Goal: Answer question/provide support

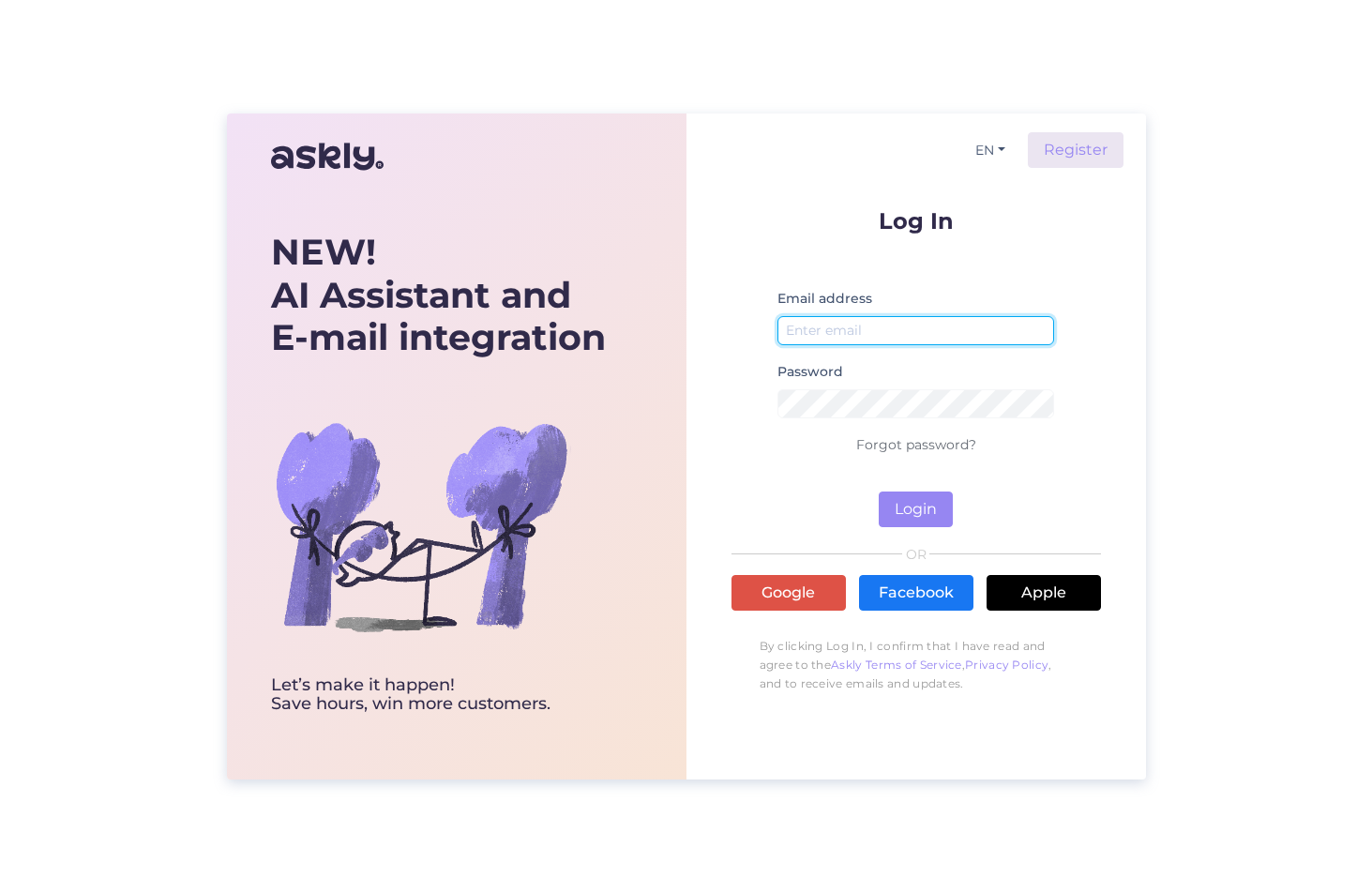
click at [841, 325] on input "email" at bounding box center [917, 330] width 277 height 29
type input "[EMAIL_ADDRESS][DOMAIN_NAME]"
click at [915, 507] on button "Login" at bounding box center [916, 509] width 74 height 36
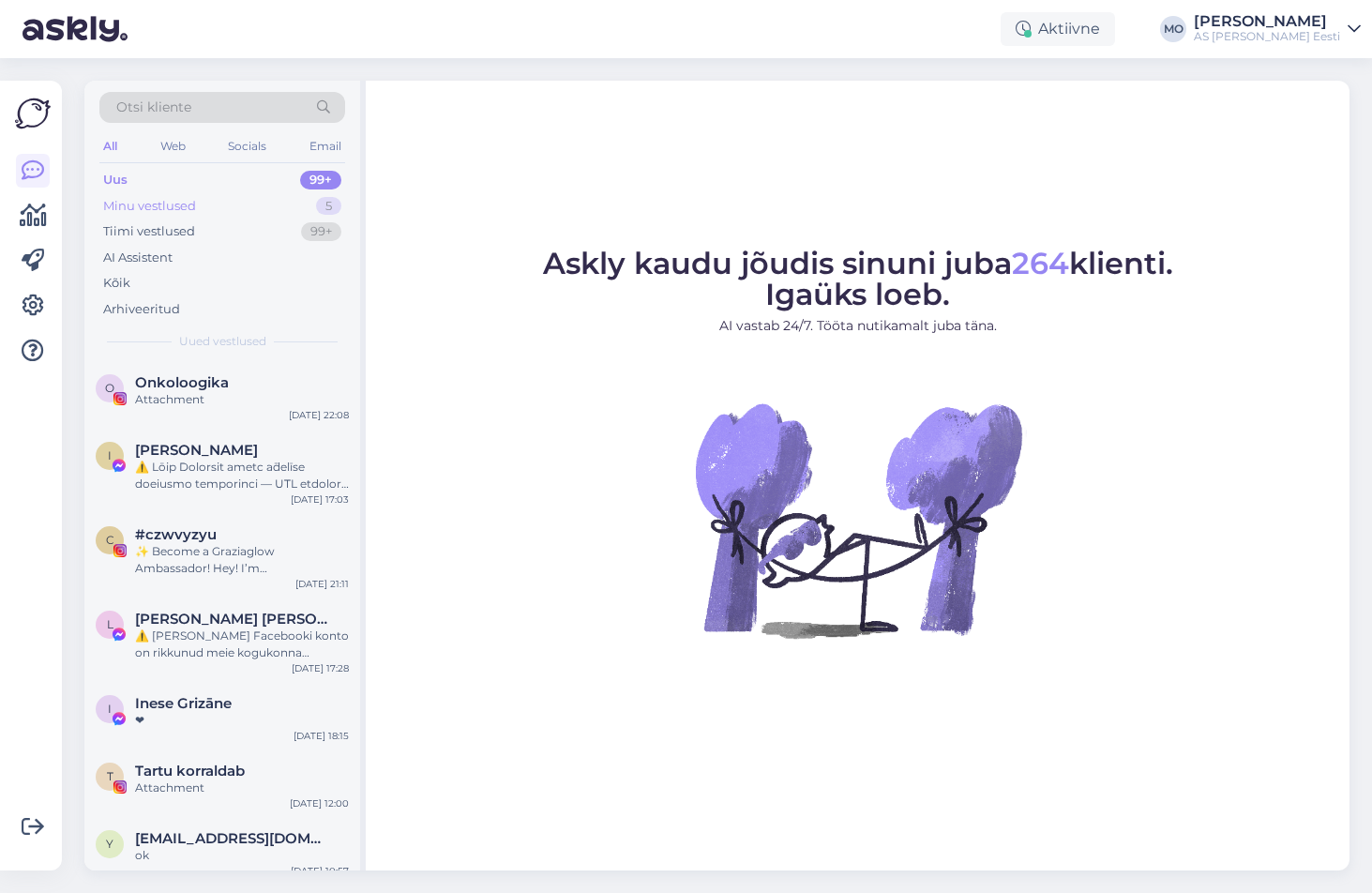
click at [145, 206] on div "Minu vestlused" at bounding box center [149, 206] width 92 height 18
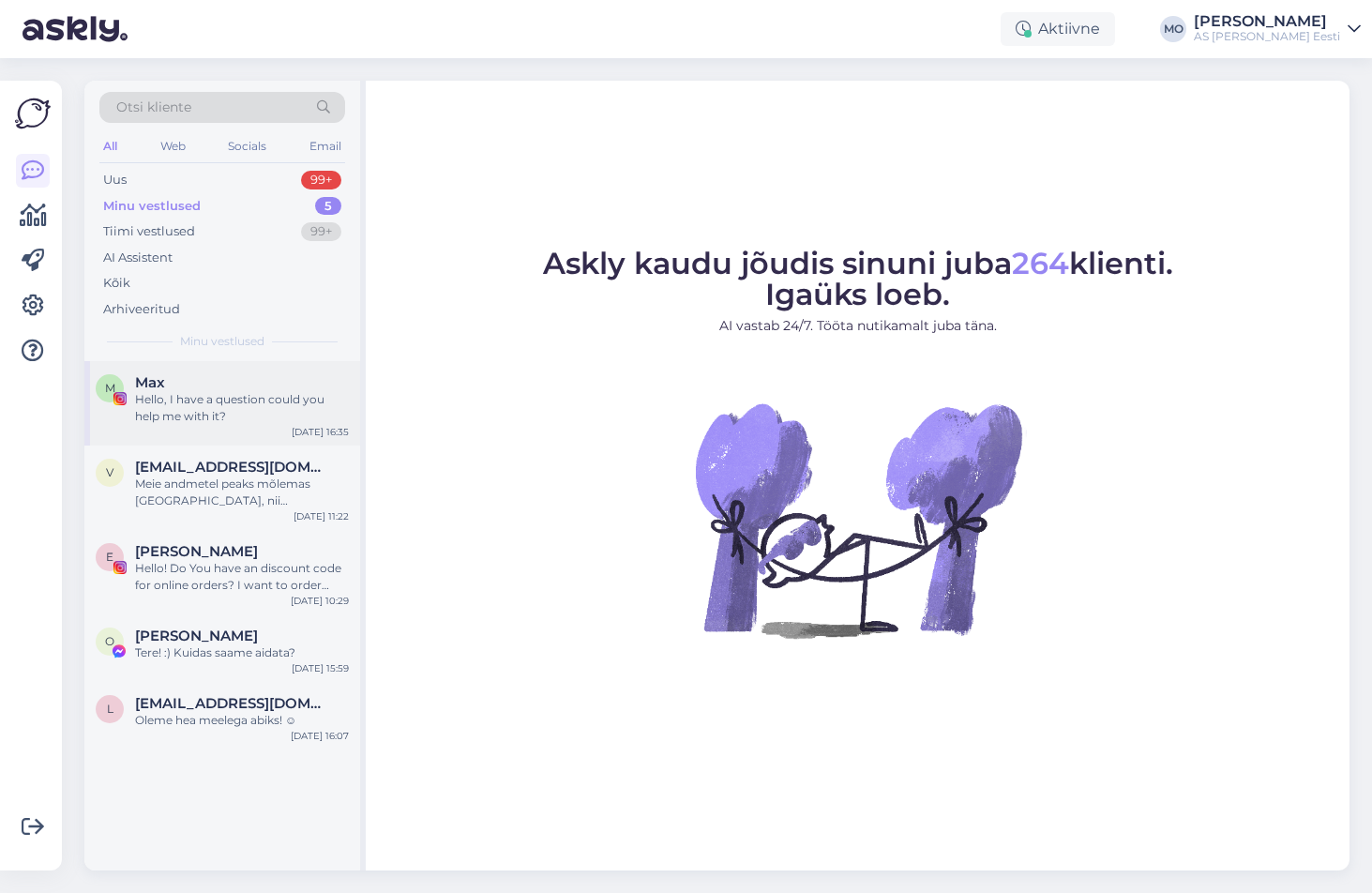
click at [180, 400] on div "Hello, I have a question could you help me with it?" at bounding box center [242, 407] width 214 height 34
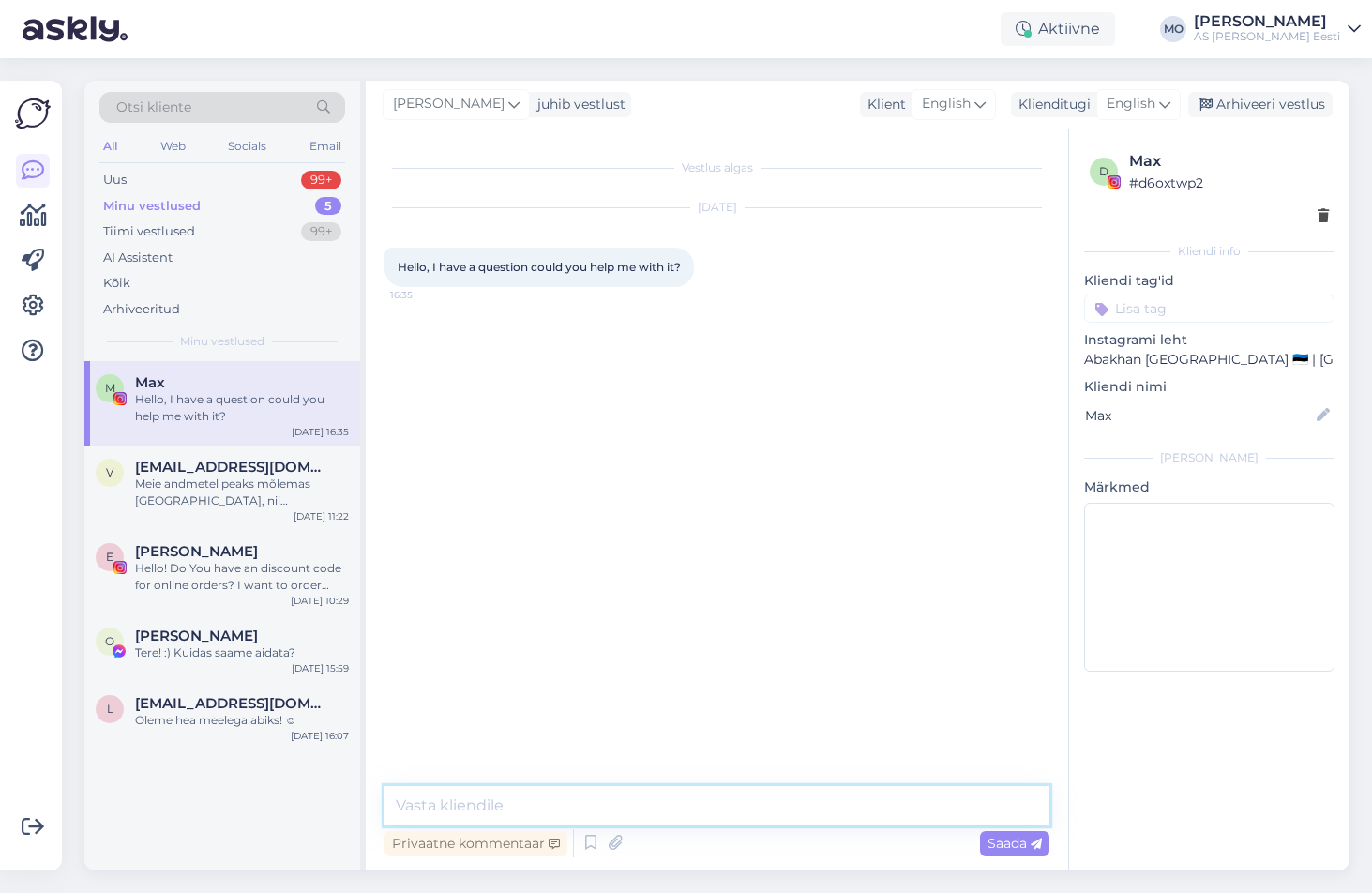
click at [565, 794] on textarea at bounding box center [716, 804] width 665 height 39
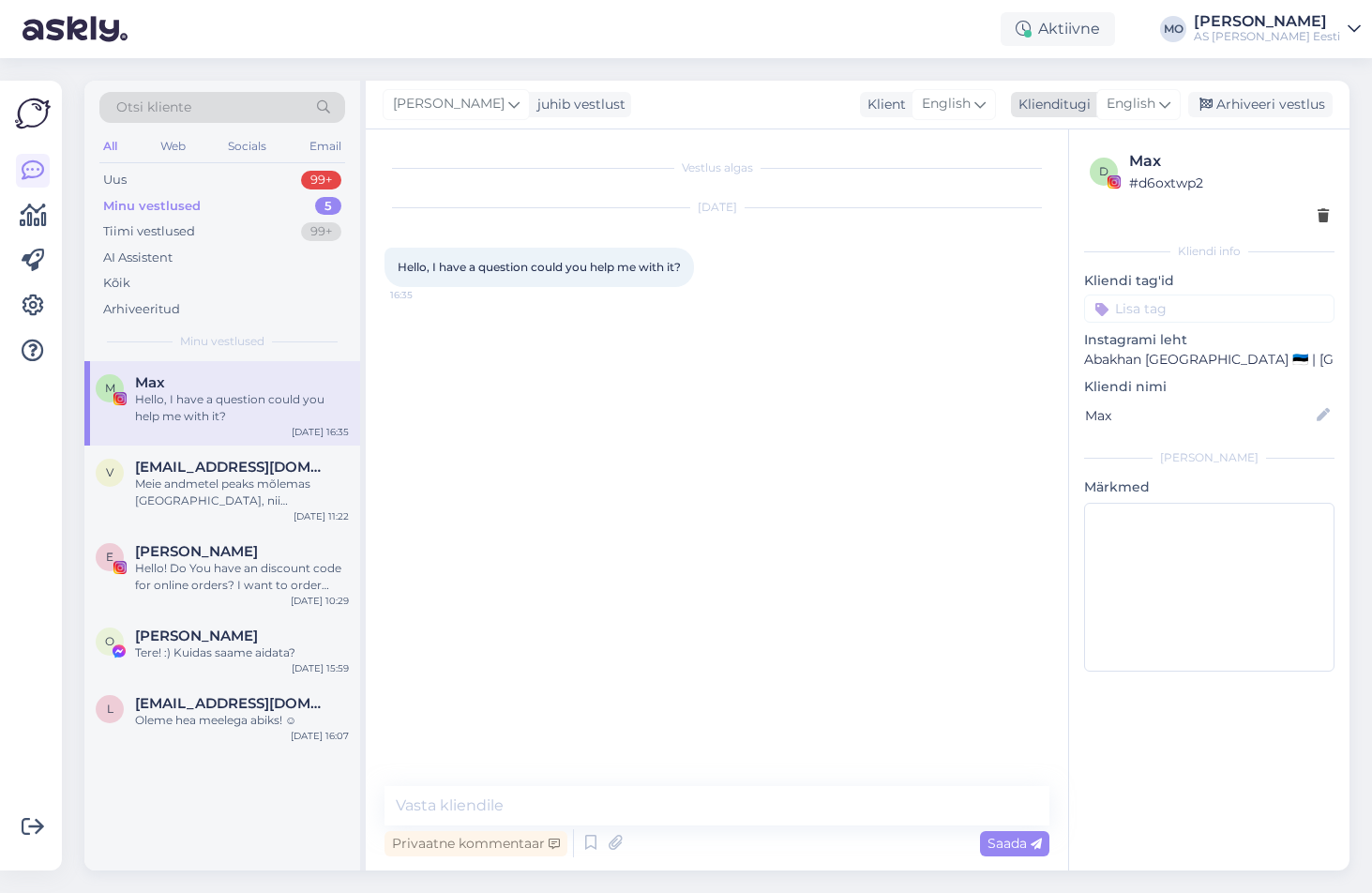
click at [1161, 104] on icon at bounding box center [1165, 103] width 12 height 20
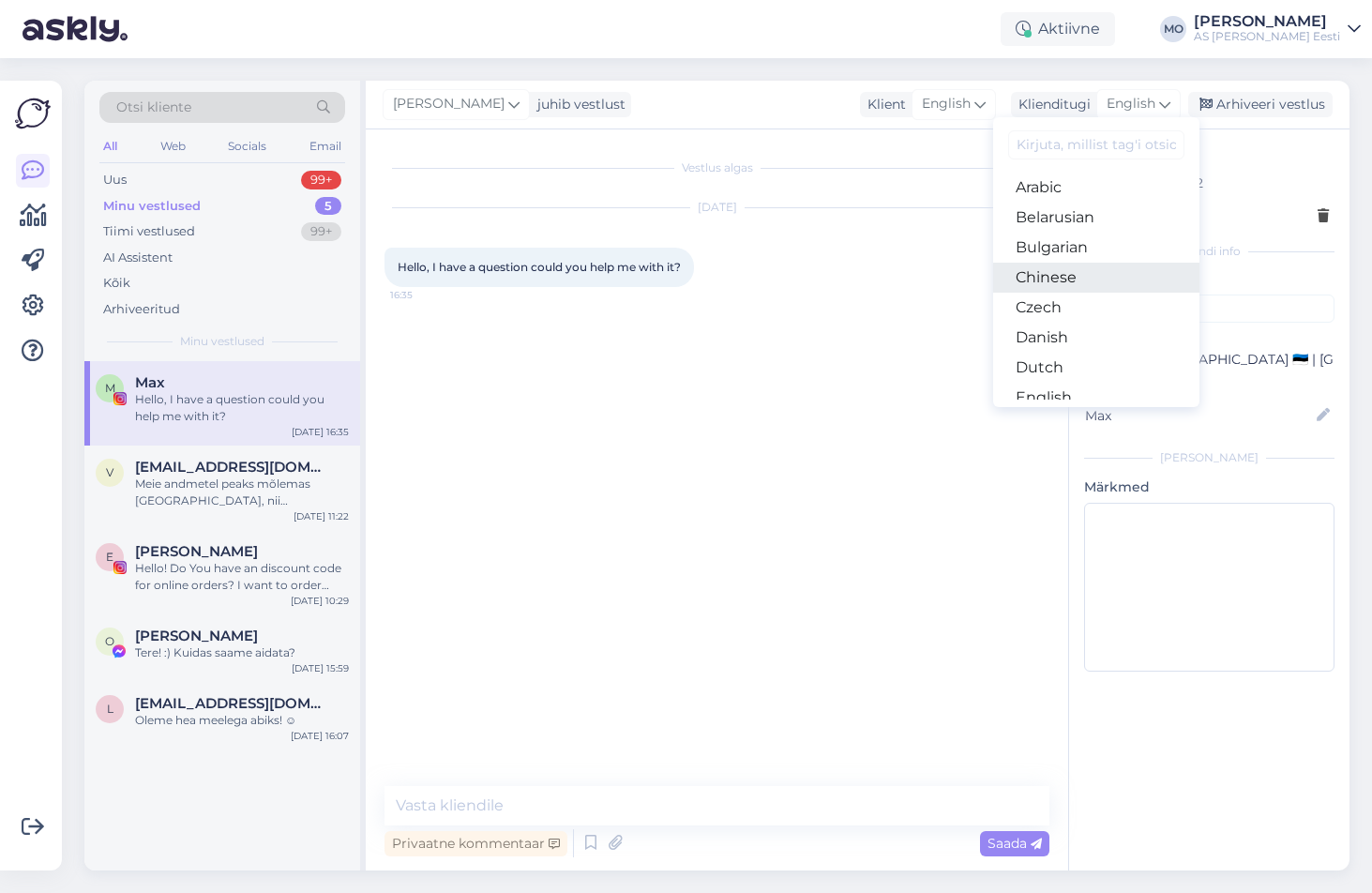
scroll to position [93, 0]
click at [1074, 327] on link "Estonian" at bounding box center [1097, 333] width 206 height 30
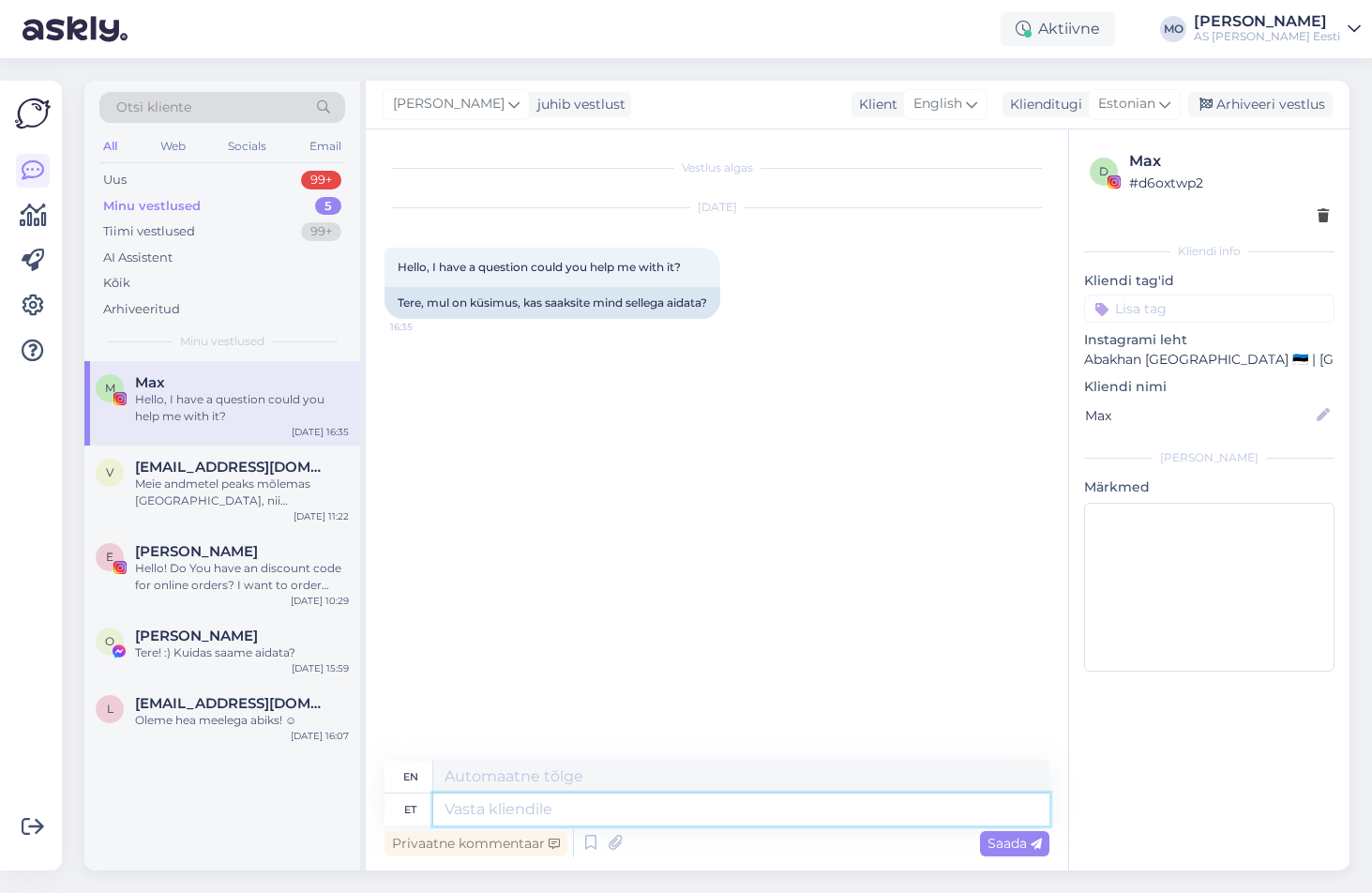
click at [557, 806] on textarea at bounding box center [741, 808] width 616 height 32
type textarea "TEre!"
type textarea "HELLO!"
type textarea "Tere!"
type textarea "Hello!"
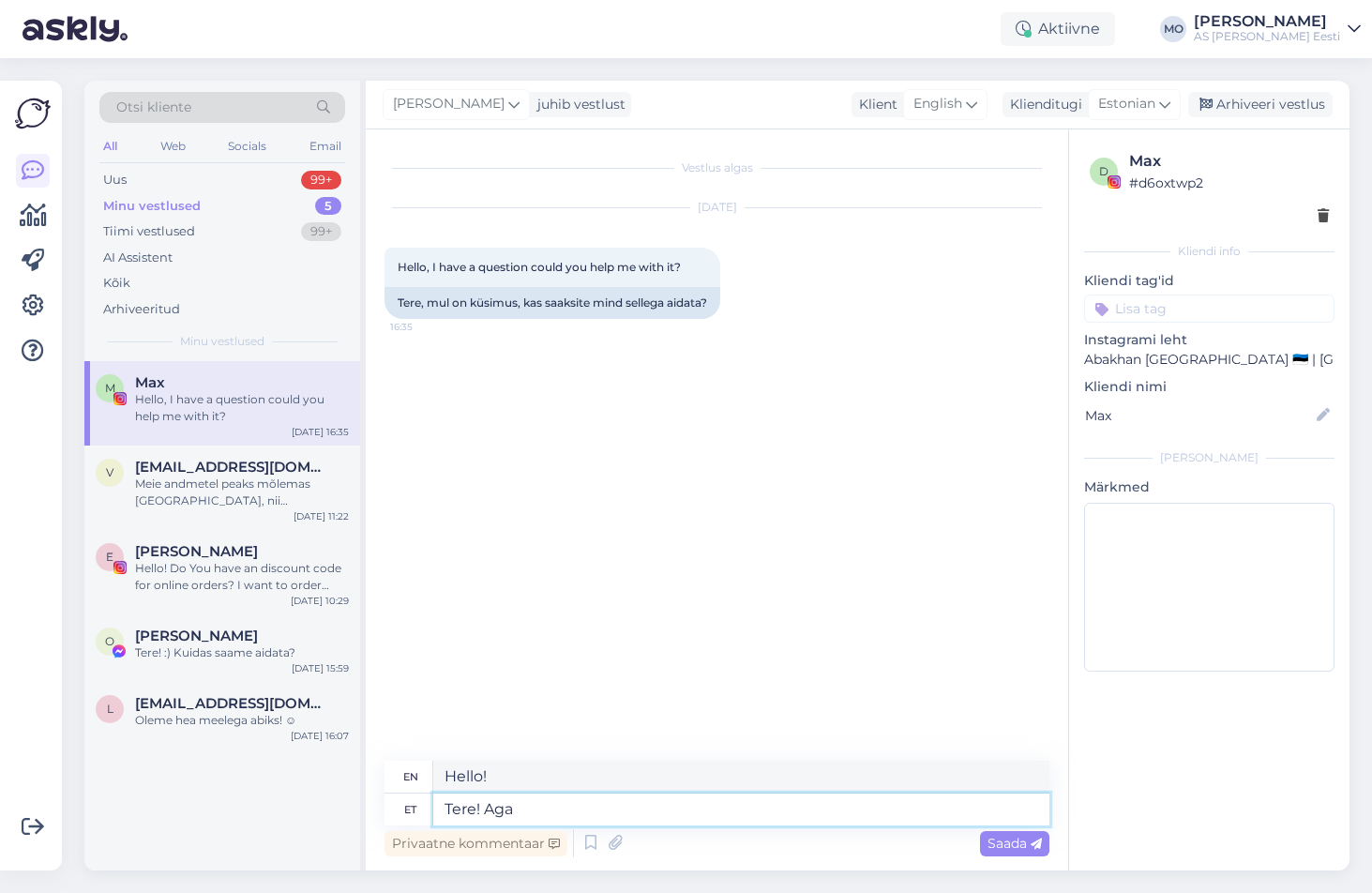
type textarea "Tere! Aga m"
type textarea "Hello! But"
type textarea "Tere! Aga muidugi"
type textarea "Hello! But of course"
type textarea "Tere! Aga muidugi :)"
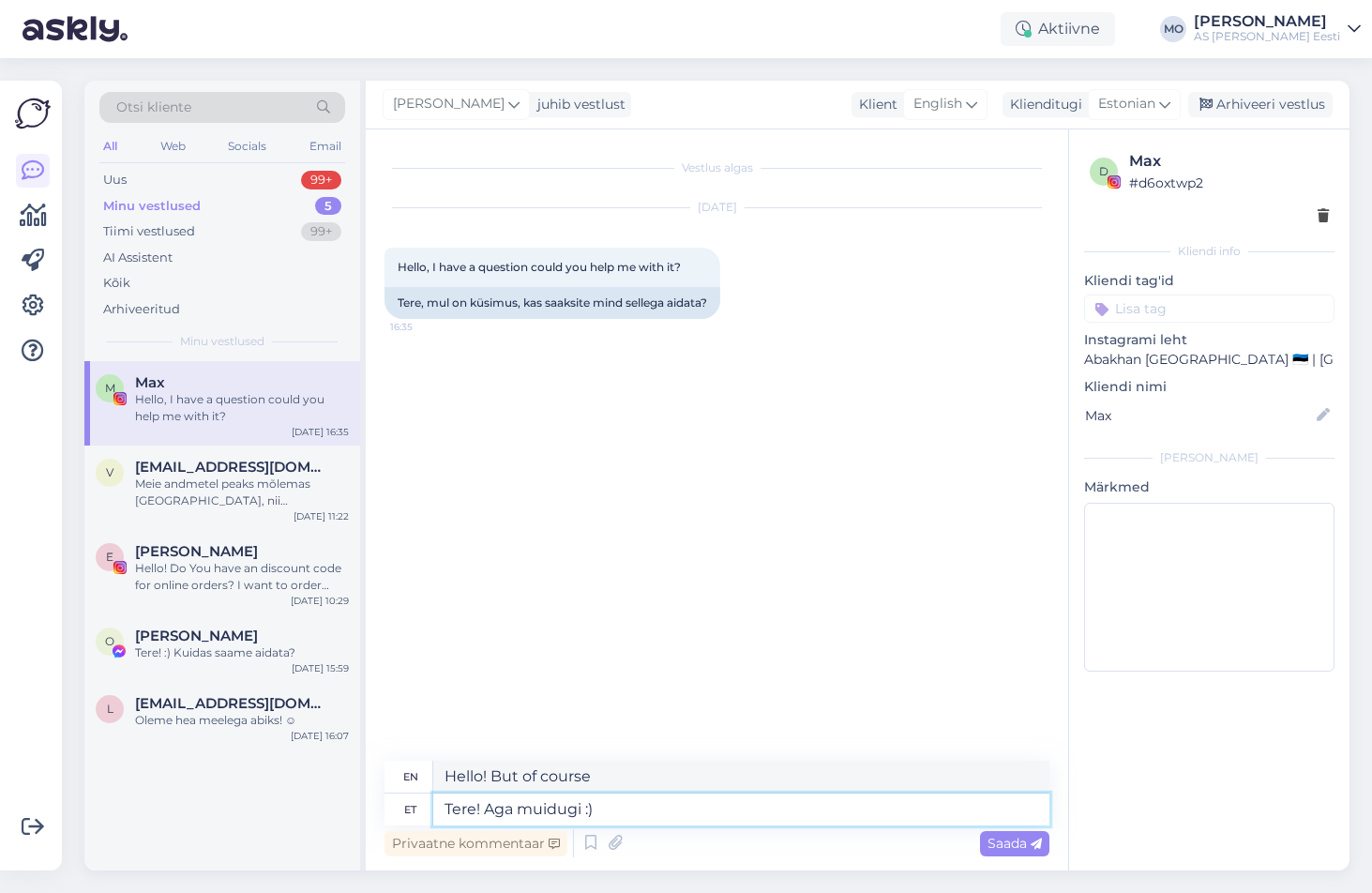
type textarea "Hello! Of course :)"
type textarea "Tere! Aga muidugi :) [PERSON_NAME]"
type textarea "Hello! Of course :) K"
type textarea "Tere! Aga muidugi :) Kuidas m"
type textarea "Hello! Of course :) How are you?"
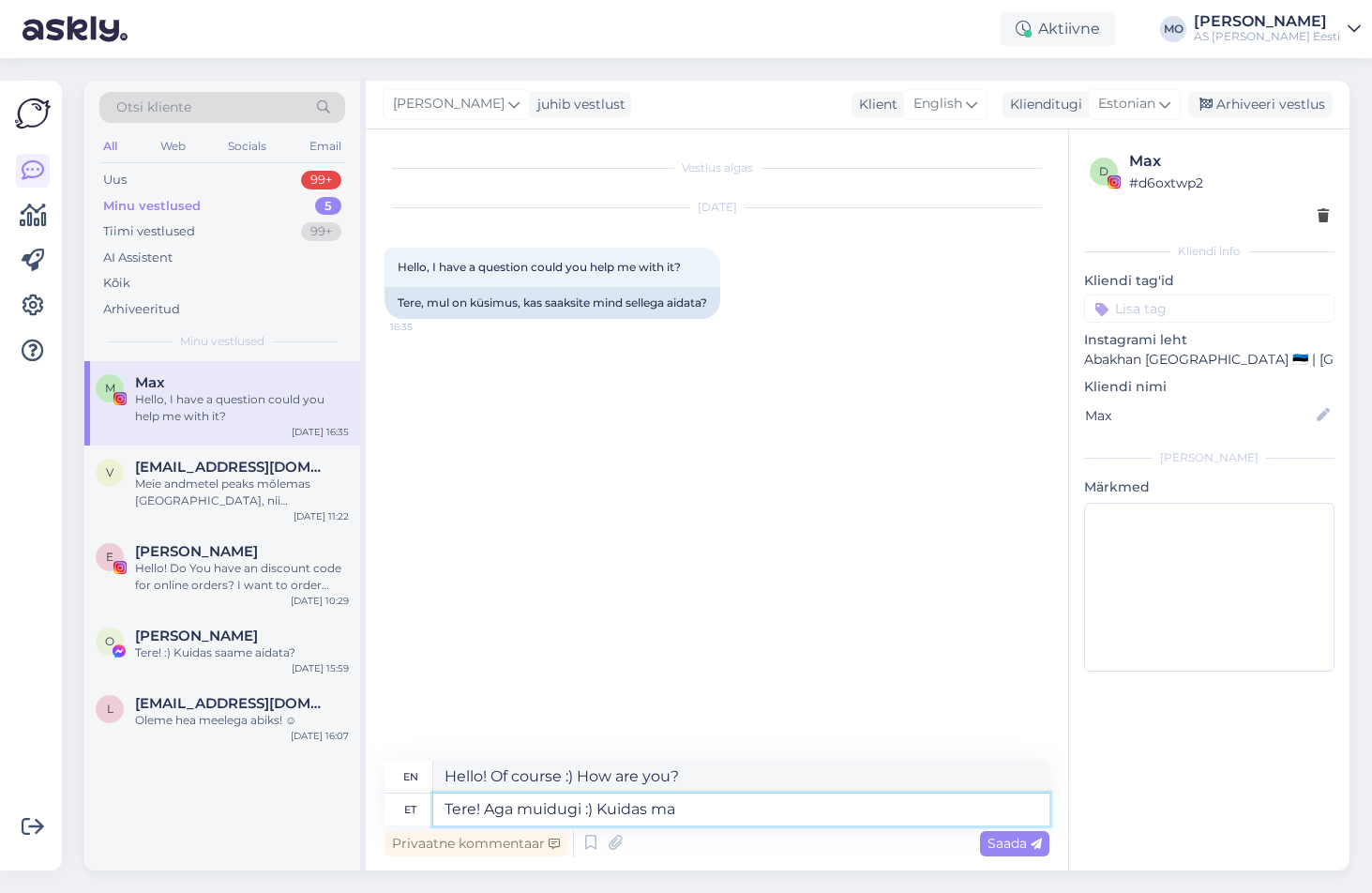
type textarea "Tere! Aga muidugi :) Kuidas ma s"
type textarea "Hello! Of course :) How can I"
type textarea "Tere! Aga muidugi :) Kuidas ma saan adata"
type textarea "Hello! Of course :) How can I get it?"
type textarea "Tere! Aga muidugi :) Kuidas ma saan ai"
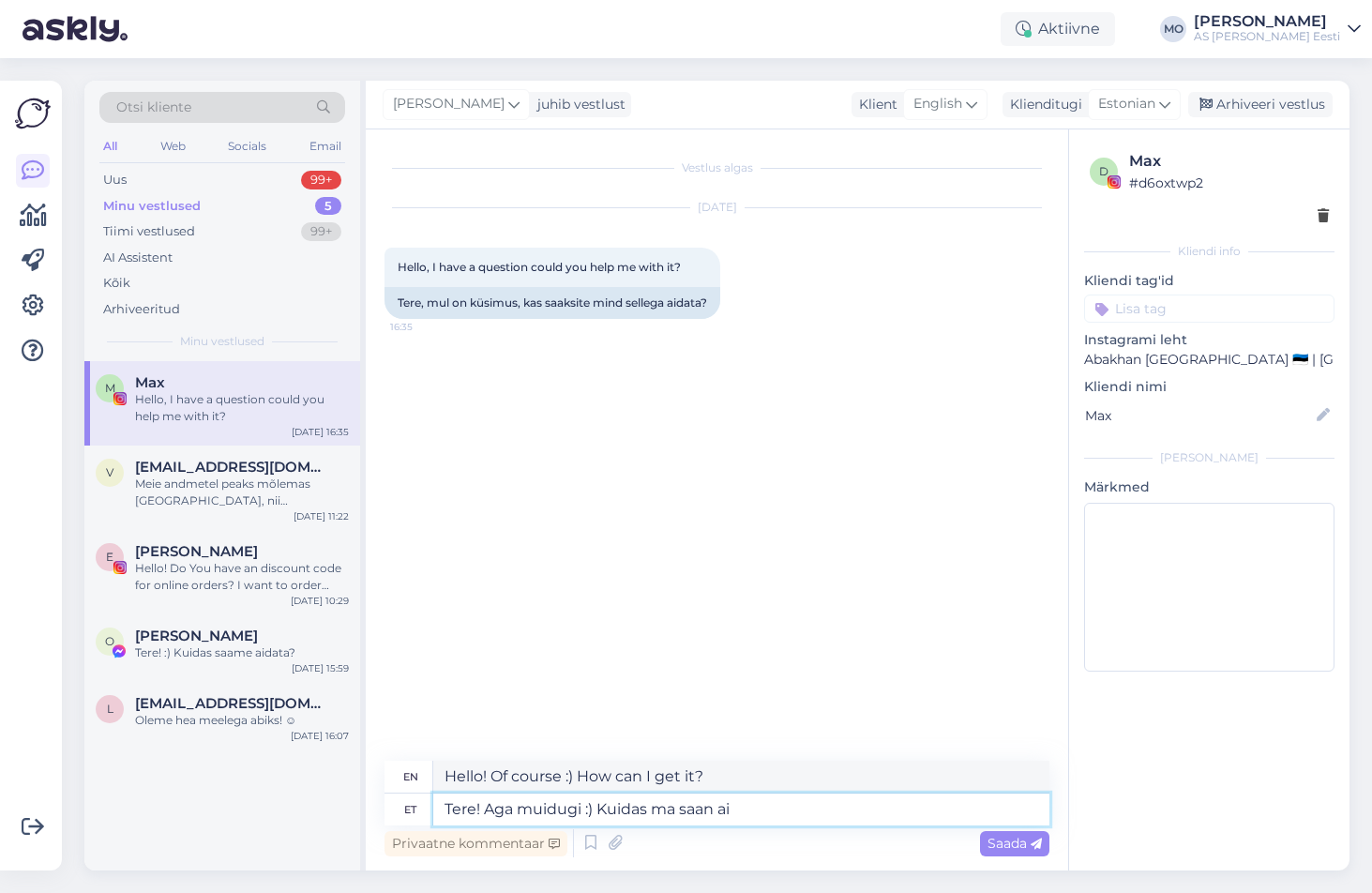
type textarea "Hello! Of course :) How can I get a"
type textarea "Tere! Aga muidugi :) Kuidas ma saan aidata?"
type textarea "Hello! Of course :) How can I help?"
type textarea "Tere! Aga muidugi :) Kuidas ma saan aidata?"
click at [1009, 841] on span "Saada" at bounding box center [1015, 843] width 55 height 17
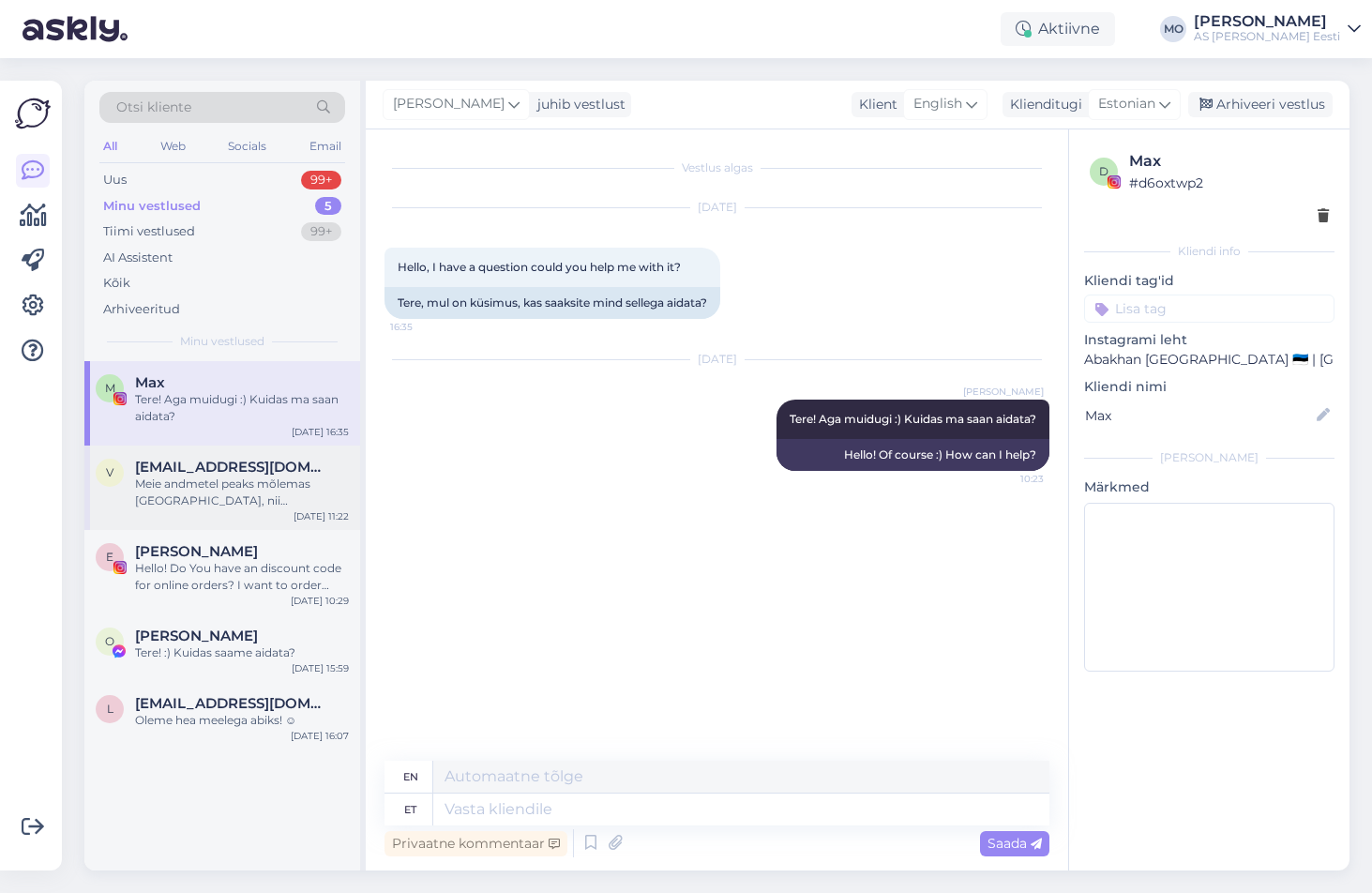
click at [273, 472] on span "[EMAIL_ADDRESS][DOMAIN_NAME]" at bounding box center [232, 467] width 195 height 17
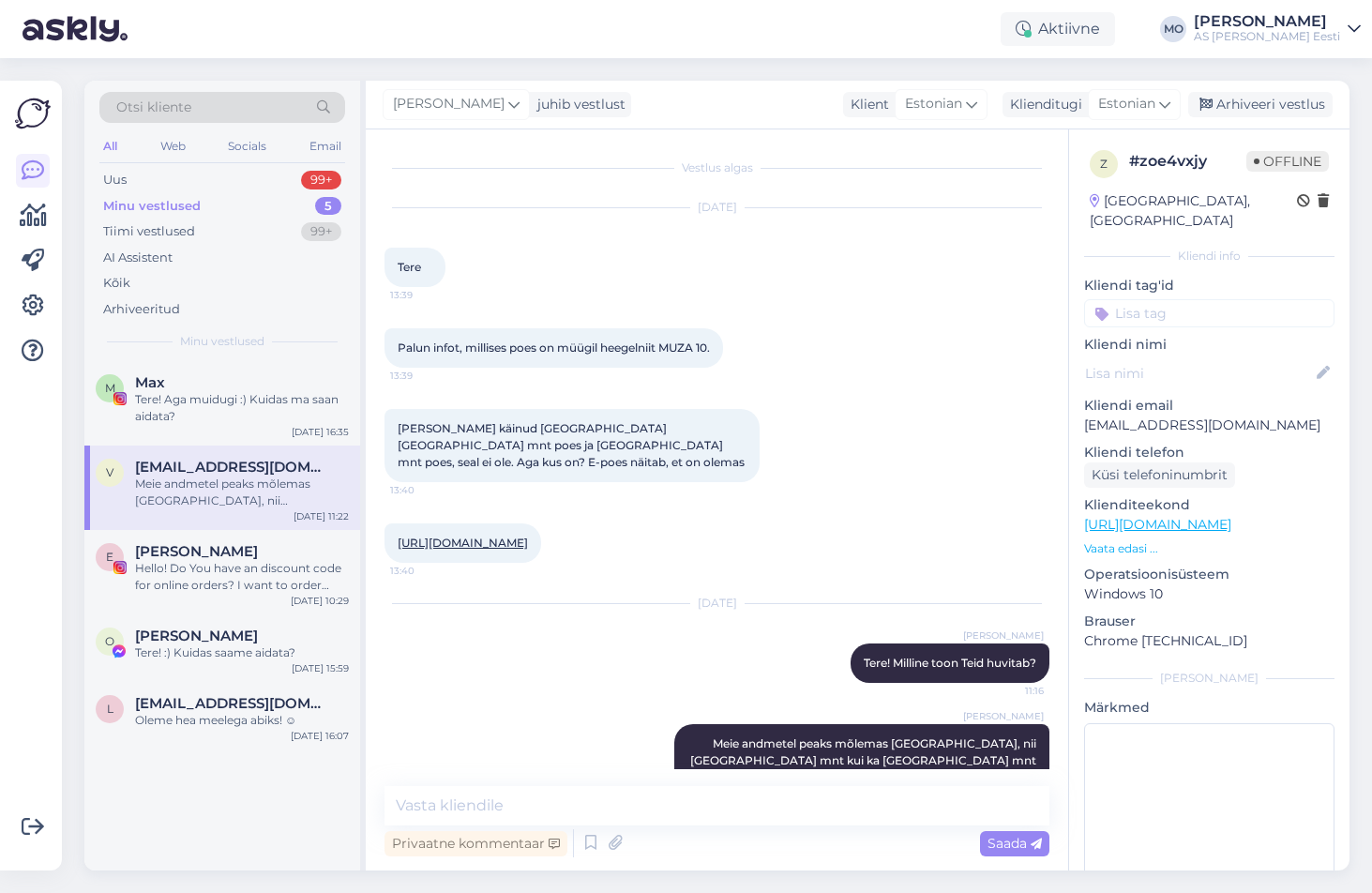
scroll to position [65, 0]
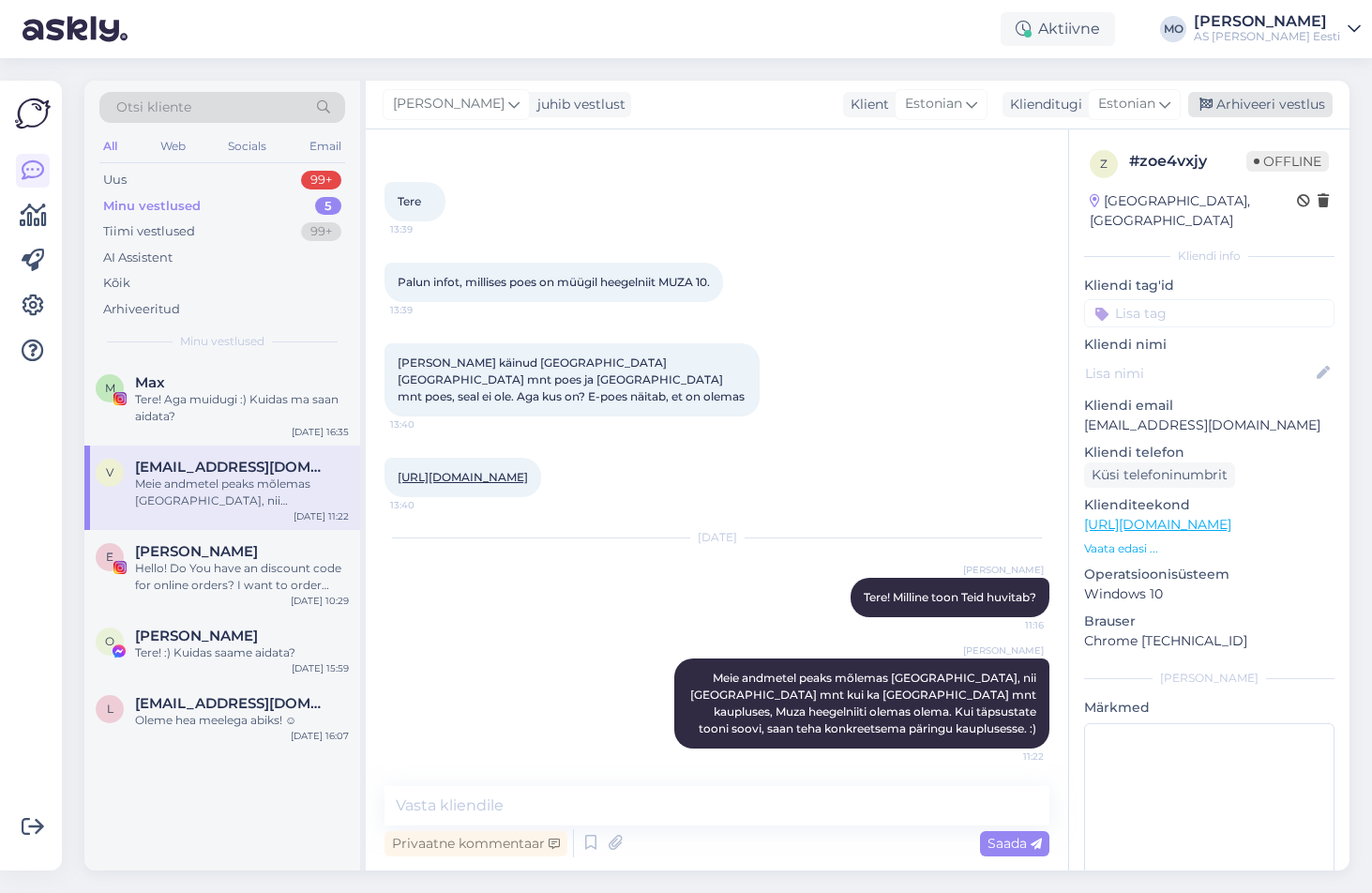
click at [1272, 103] on div "Arhiveeri vestlus" at bounding box center [1260, 104] width 144 height 25
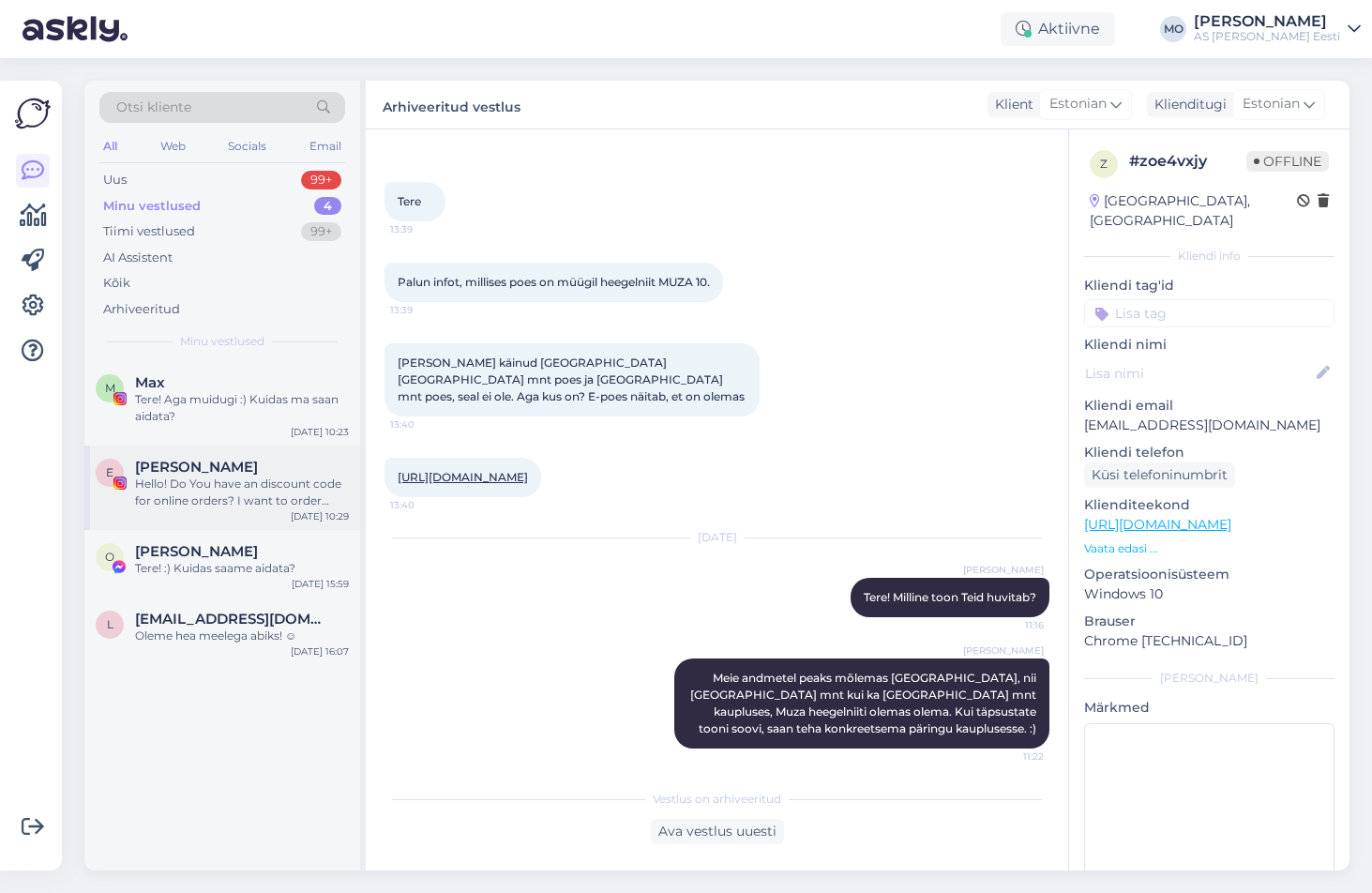
click at [225, 484] on div "Hello! Do You have an discount code for online orders? I want to order some fab…" at bounding box center [242, 492] width 214 height 34
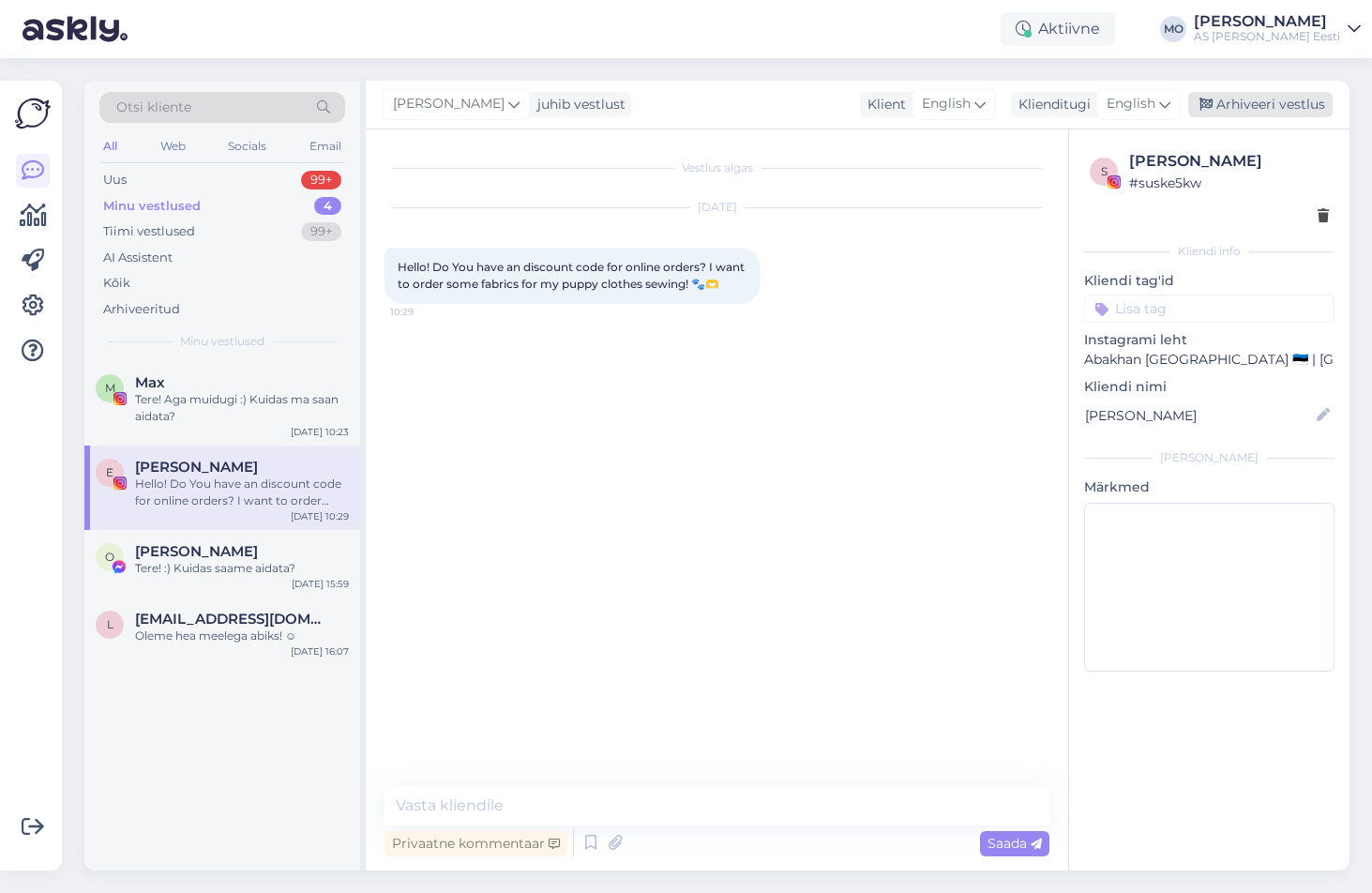
click at [1273, 101] on div "Arhiveeri vestlus" at bounding box center [1260, 104] width 144 height 25
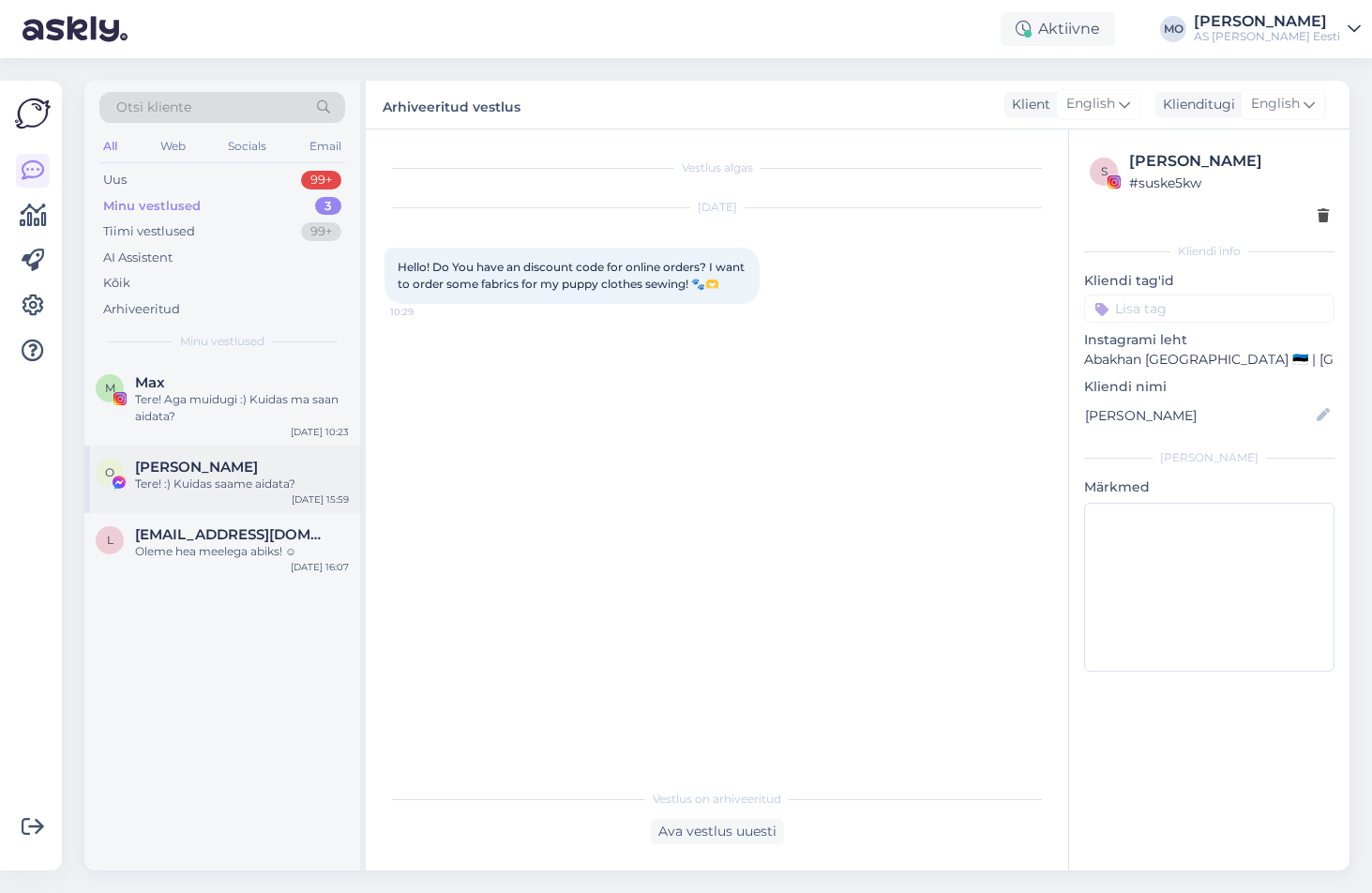
click at [162, 478] on div "Tere! :) Kuidas saame aidata?" at bounding box center [242, 484] width 214 height 17
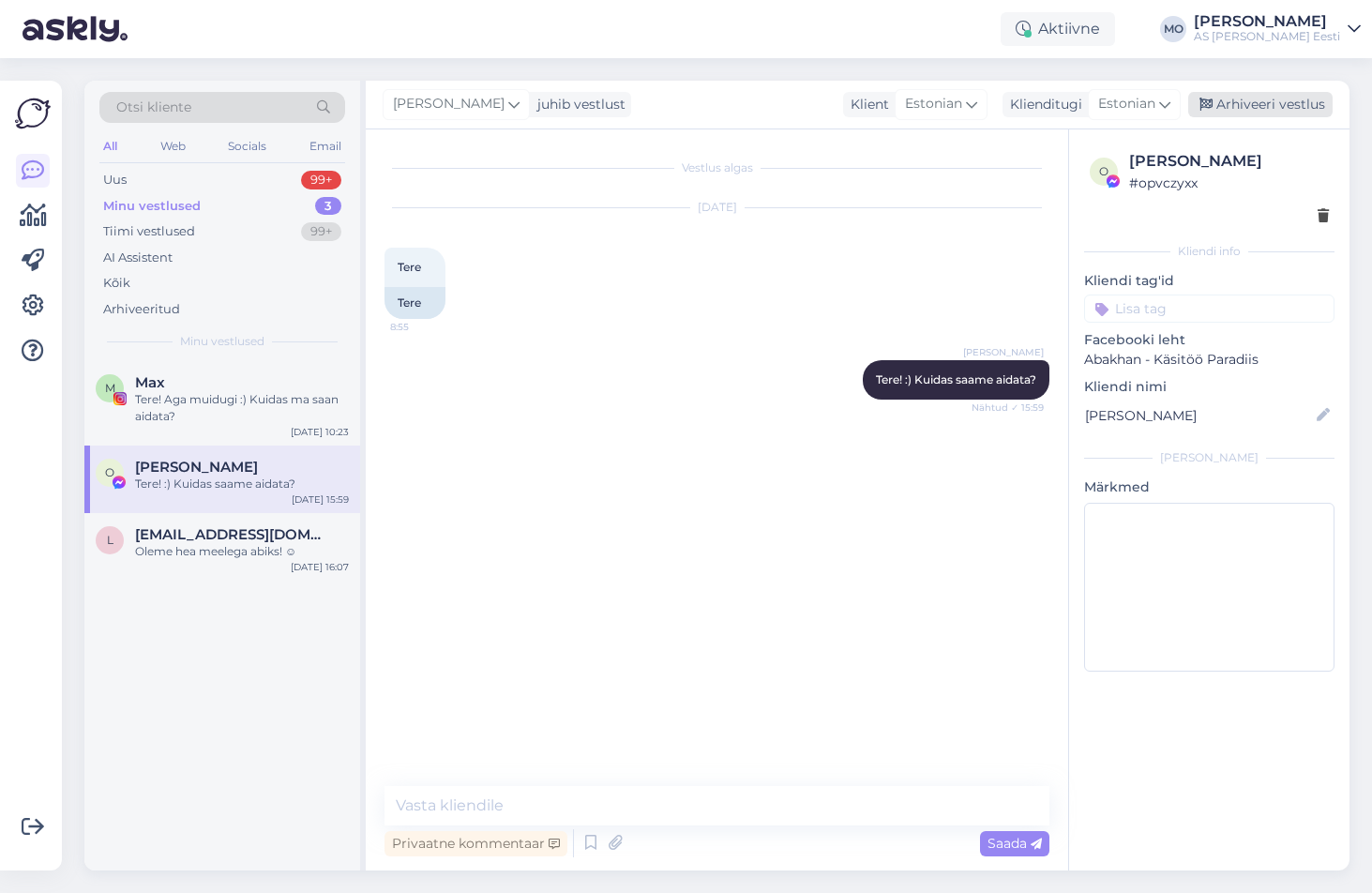
click at [1244, 109] on div "Arhiveeri vestlus" at bounding box center [1260, 104] width 144 height 25
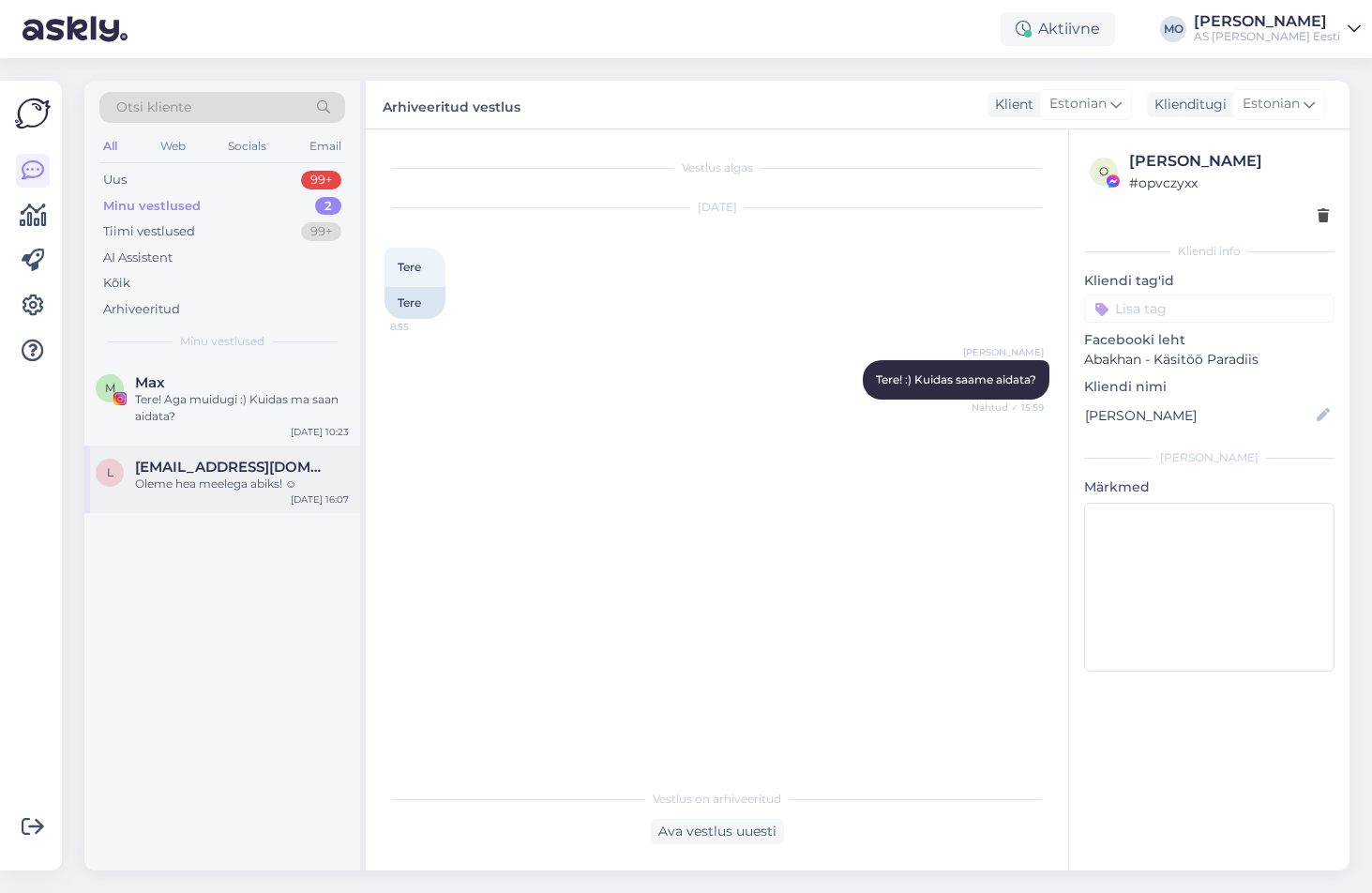
click at [223, 489] on div "Oleme hea meelega abiks! ☺" at bounding box center [242, 484] width 214 height 17
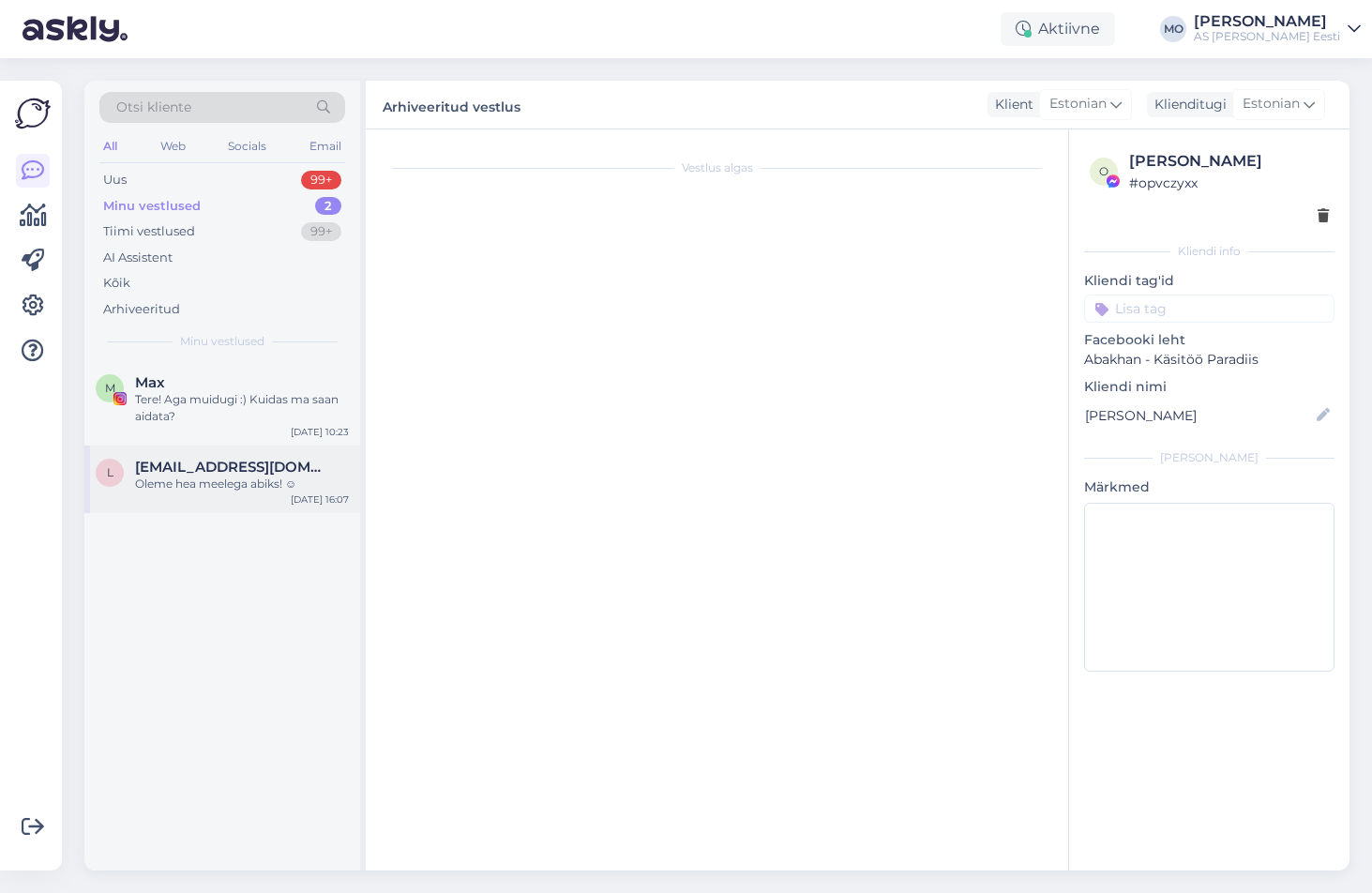
scroll to position [255, 0]
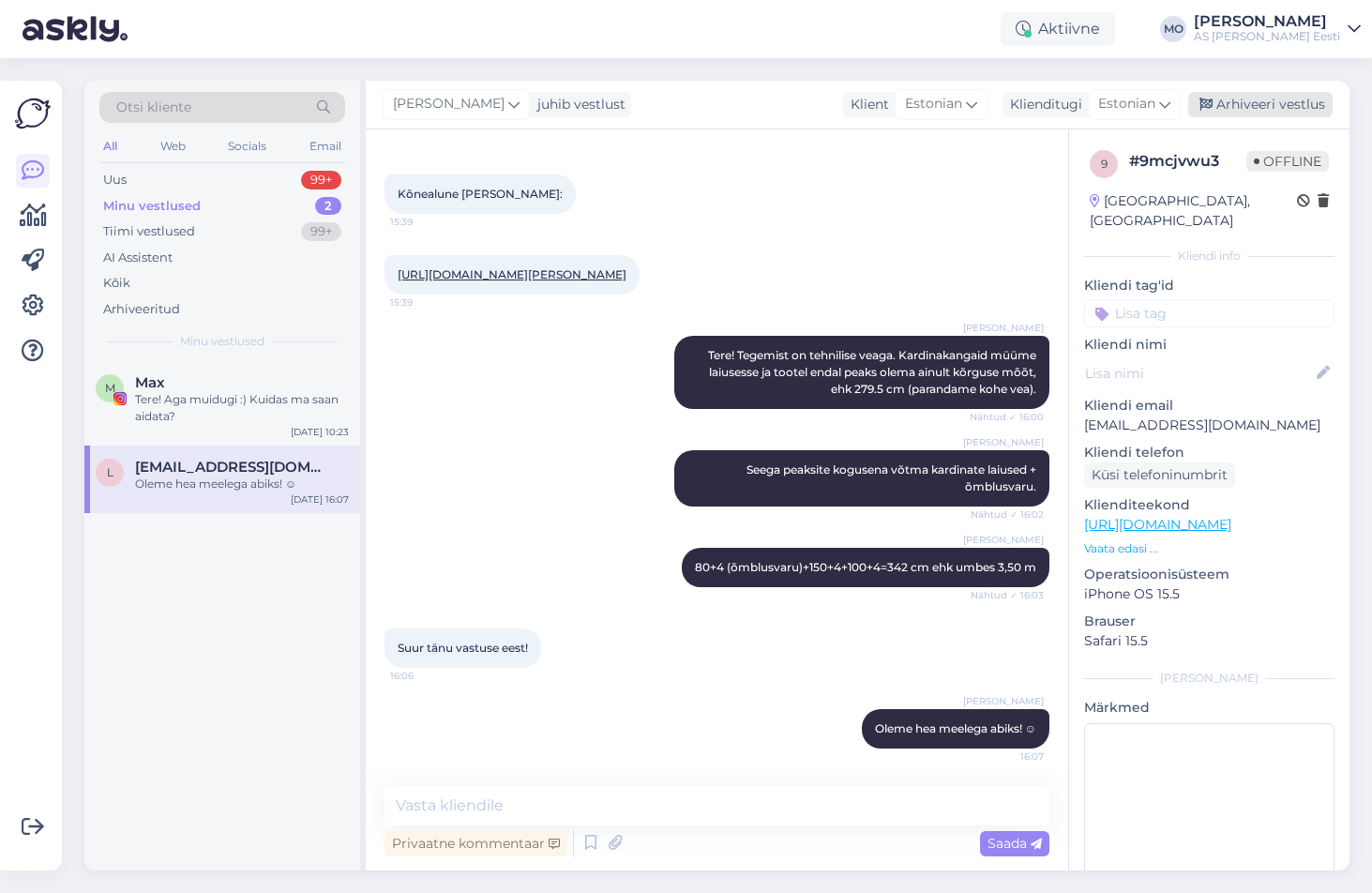
click at [1260, 91] on div "Arhiveeri vestlus" at bounding box center [1260, 104] width 144 height 25
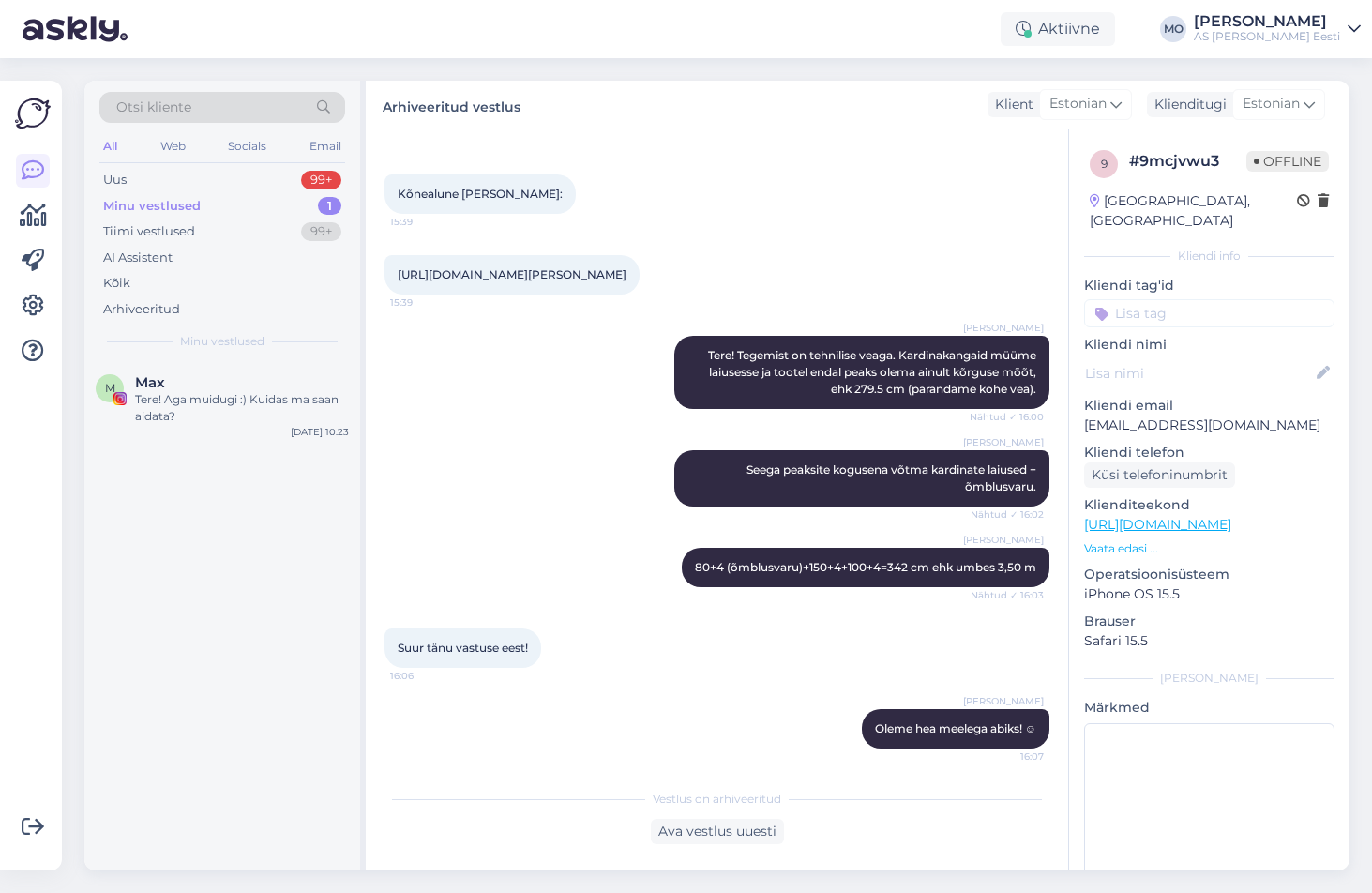
click at [195, 529] on div "M Max Tere! Aga muidugi :) Kuidas ma saan aidata? [DATE] 10:23" at bounding box center [222, 615] width 275 height 509
drag, startPoint x: 194, startPoint y: 529, endPoint x: 835, endPoint y: 69, distance: 789.0
click at [835, 69] on div "Otsi kliente All Web Socials Email Uus 99+ Minu vestlused 1 Tiimi vestlused 99+…" at bounding box center [722, 474] width 1299 height 834
click at [164, 525] on div "M Max Tere! Aga muidugi :) Kuidas ma saan aidata? [DATE] 10:23" at bounding box center [222, 615] width 275 height 509
